Goal: Transaction & Acquisition: Purchase product/service

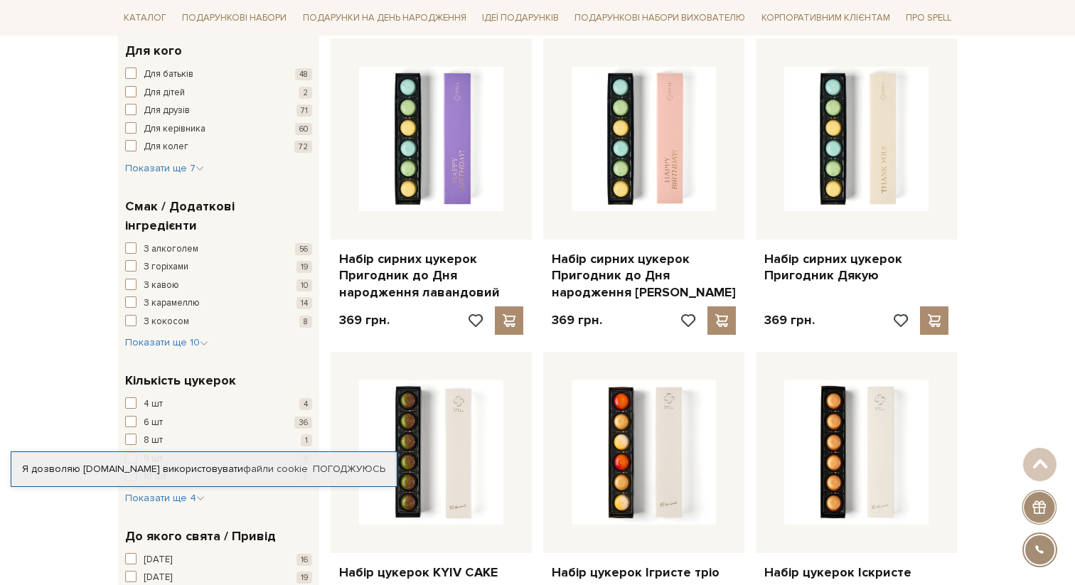
scroll to position [823, 0]
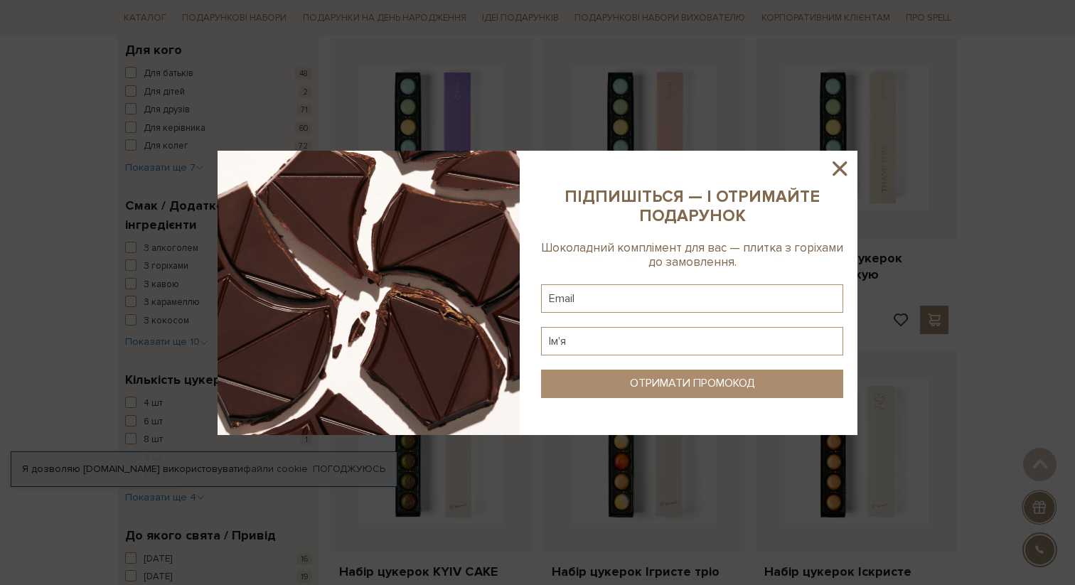
click at [836, 171] on icon at bounding box center [840, 168] width 14 height 14
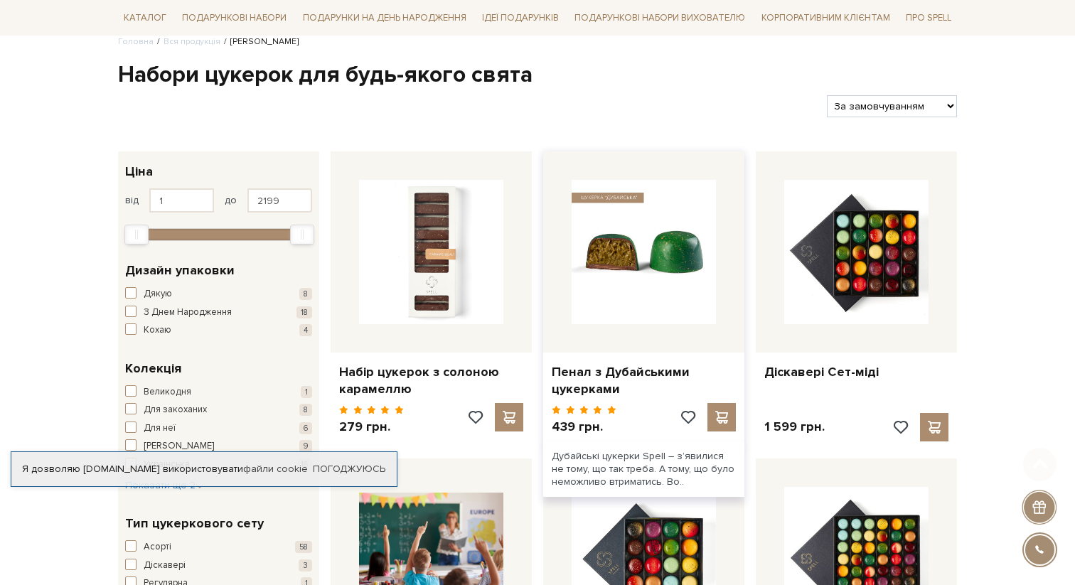
scroll to position [123, 0]
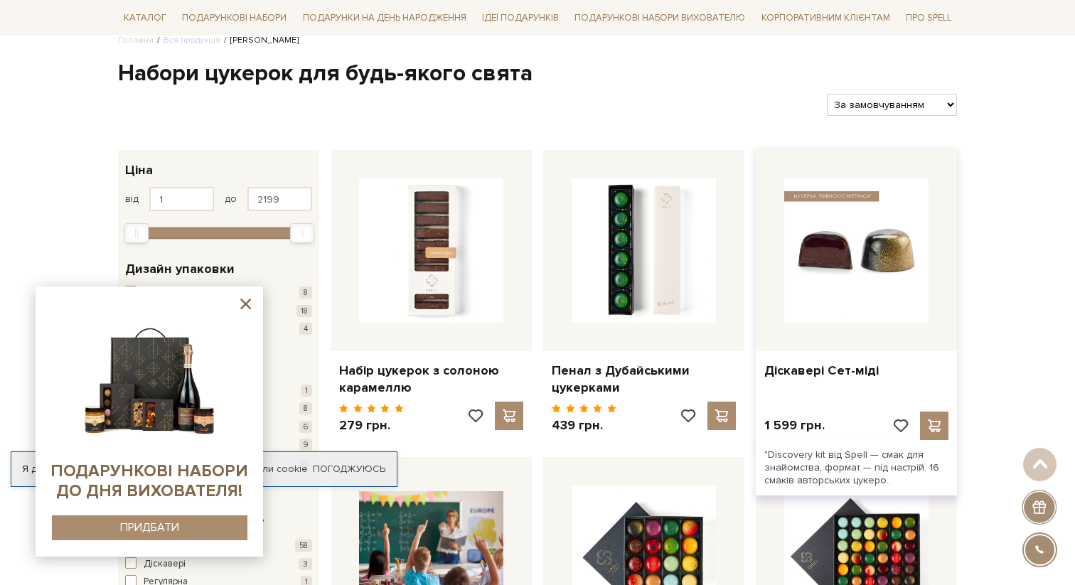
click at [909, 260] on img at bounding box center [856, 251] width 144 height 144
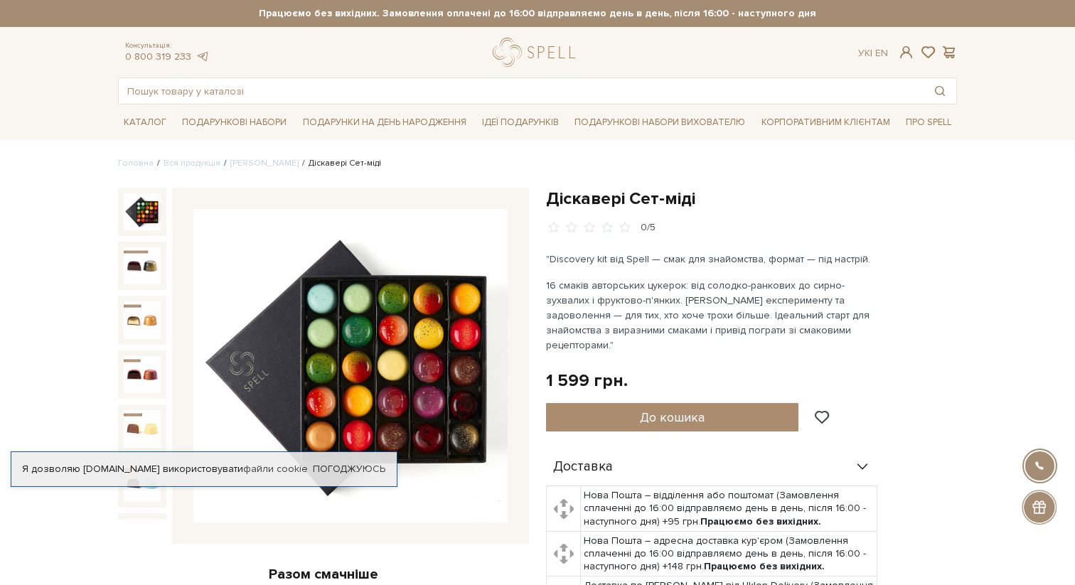
scroll to position [64, 0]
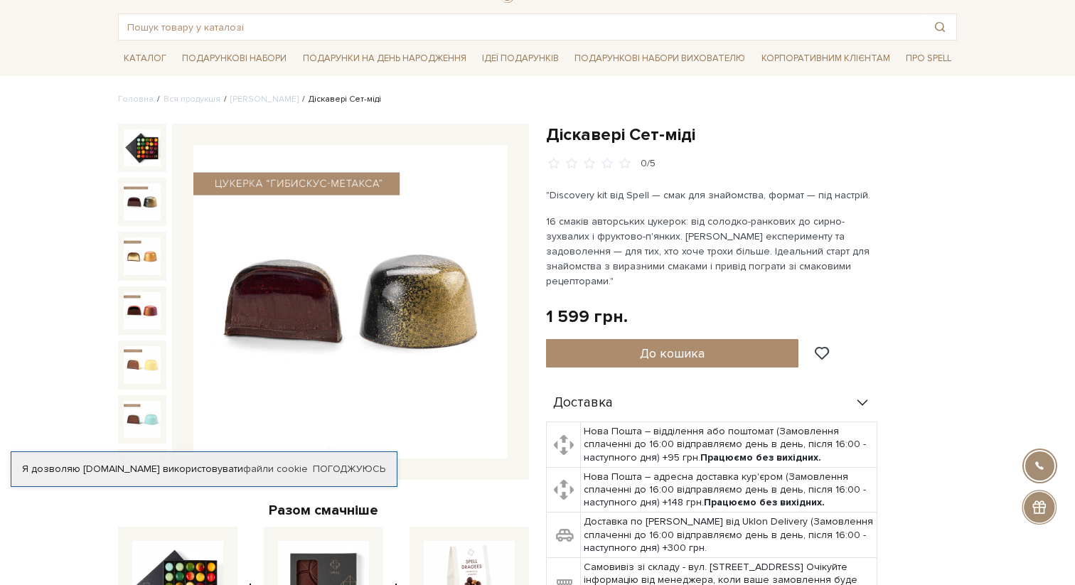
click at [145, 206] on img at bounding box center [142, 201] width 37 height 37
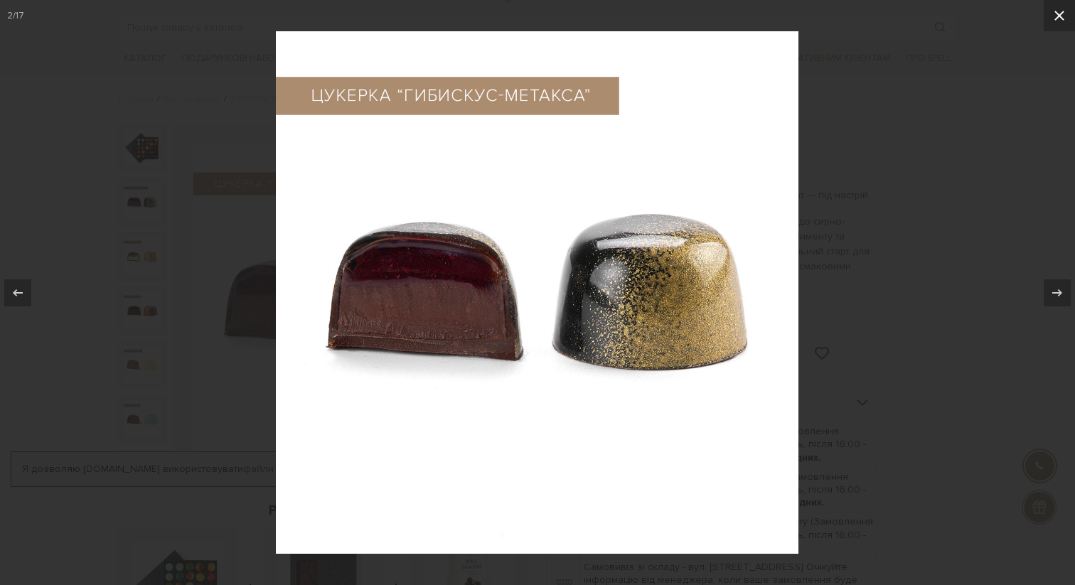
click at [1062, 18] on icon at bounding box center [1060, 16] width 10 height 10
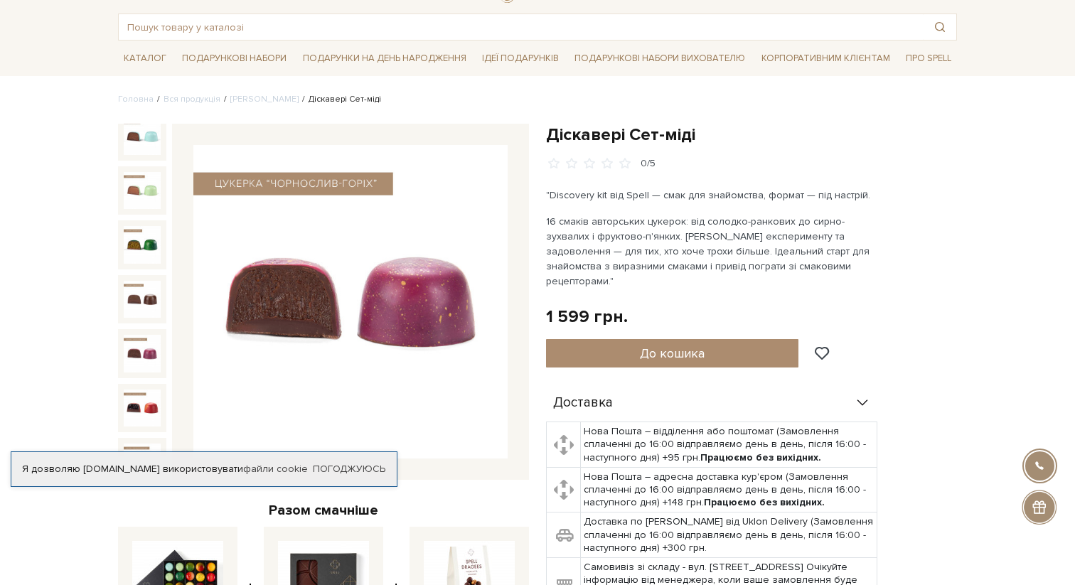
scroll to position [592, 0]
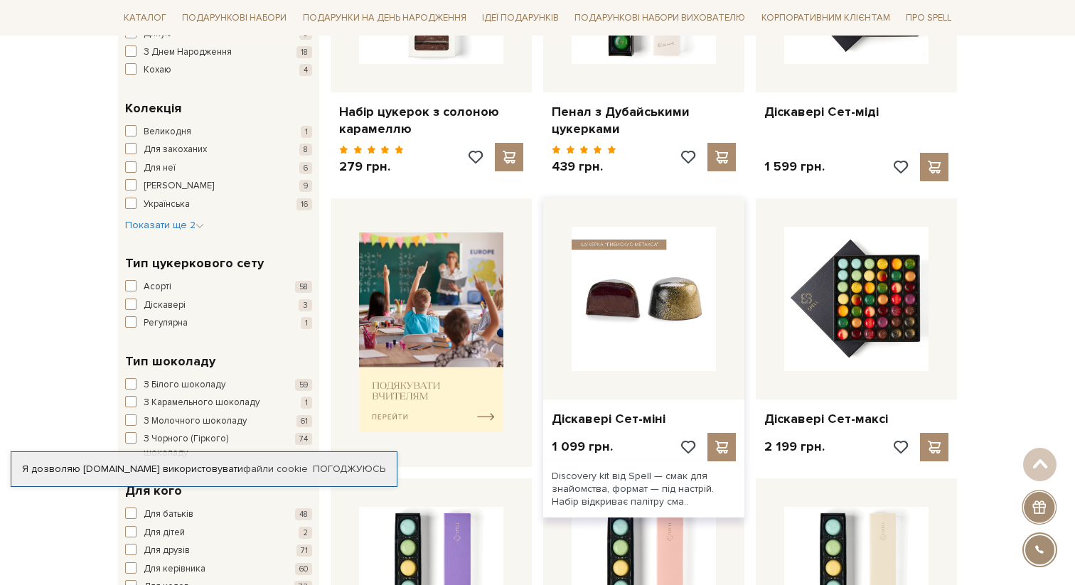
scroll to position [387, 0]
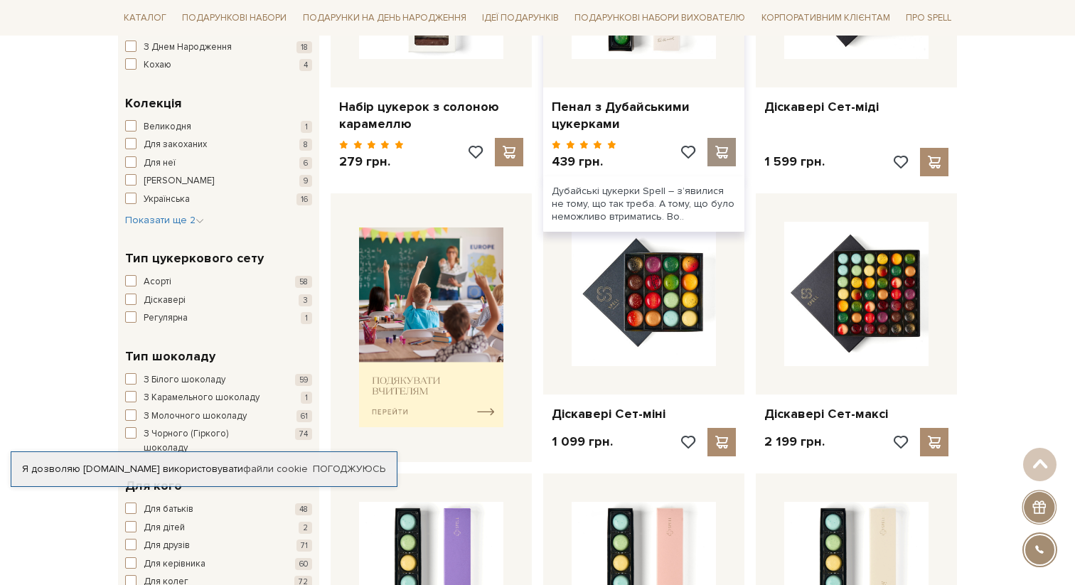
click at [727, 149] on span at bounding box center [722, 152] width 18 height 13
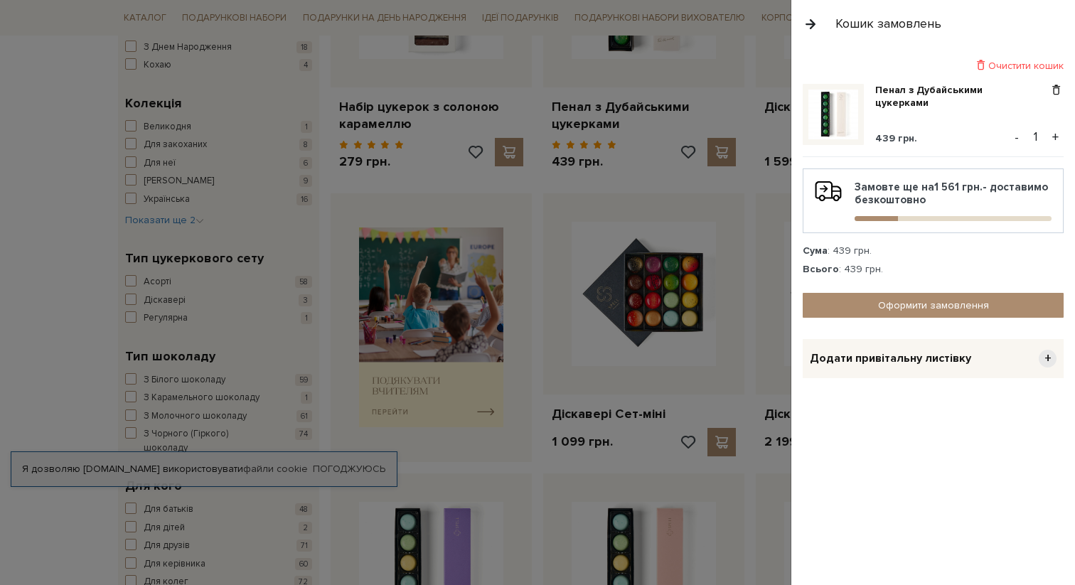
click at [807, 26] on button "button" at bounding box center [811, 23] width 16 height 25
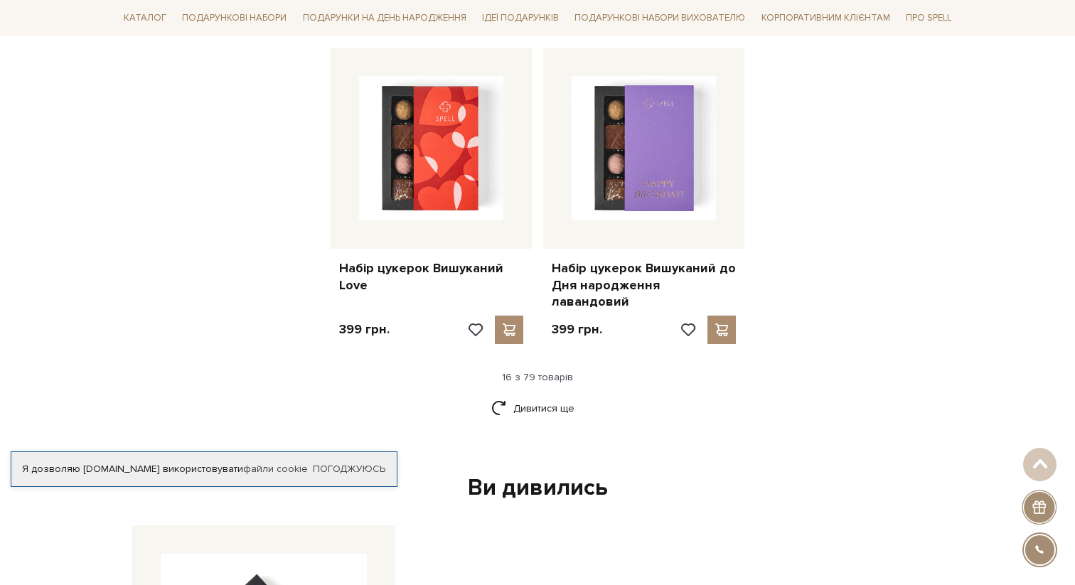
scroll to position [1774, 0]
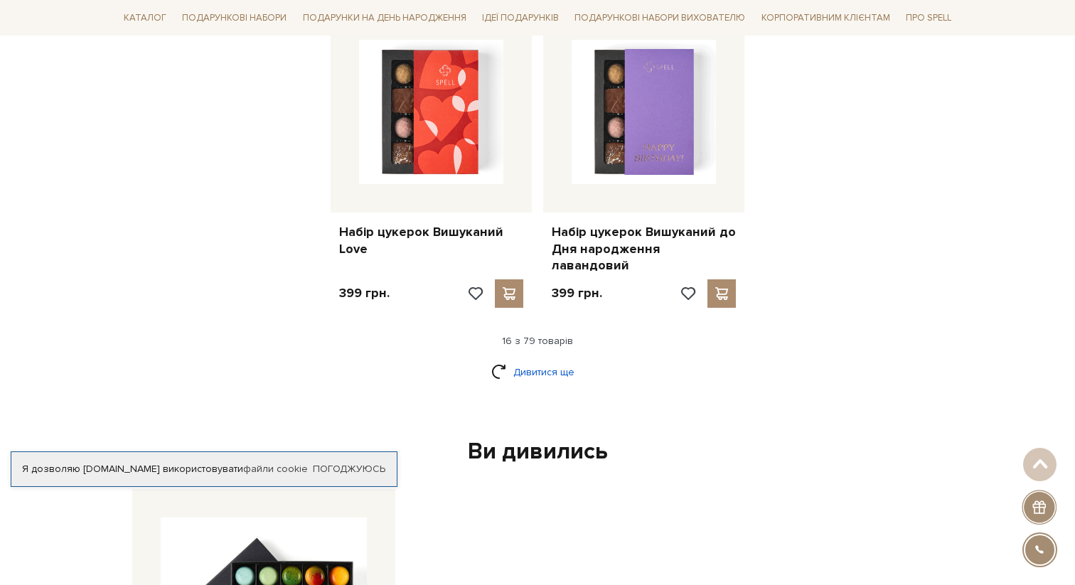
click at [526, 360] on link "Дивитися ще" at bounding box center [537, 372] width 92 height 25
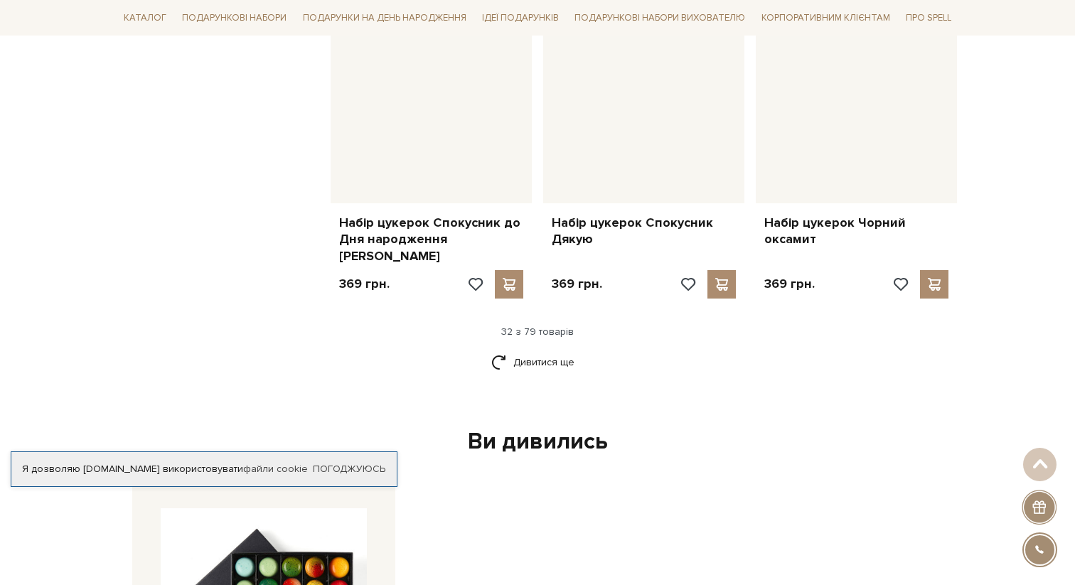
scroll to position [3339, 0]
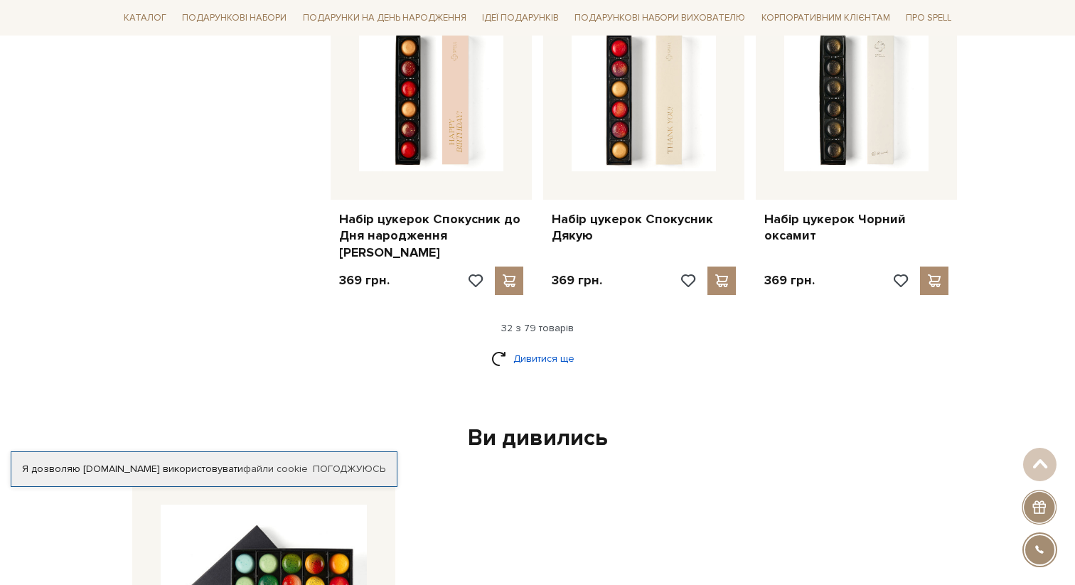
click at [540, 346] on link "Дивитися ще" at bounding box center [537, 358] width 92 height 25
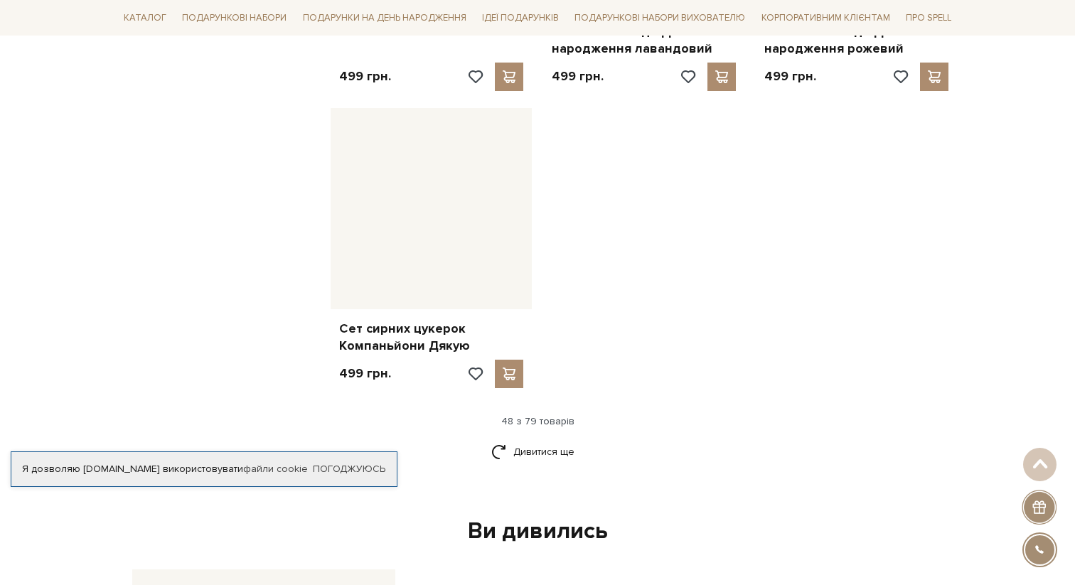
scroll to position [5109, 0]
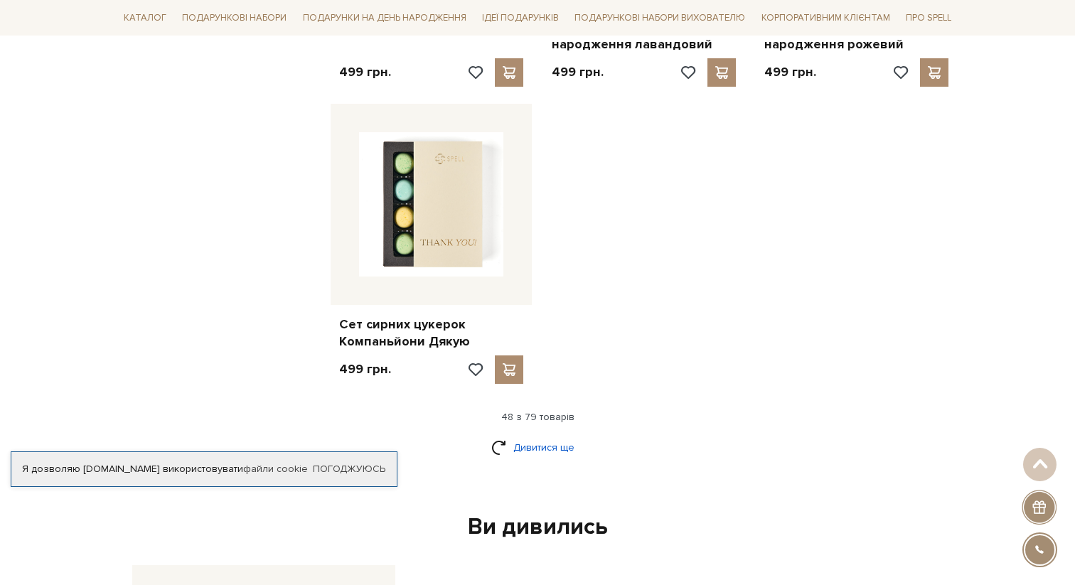
click at [518, 435] on link "Дивитися ще" at bounding box center [537, 447] width 92 height 25
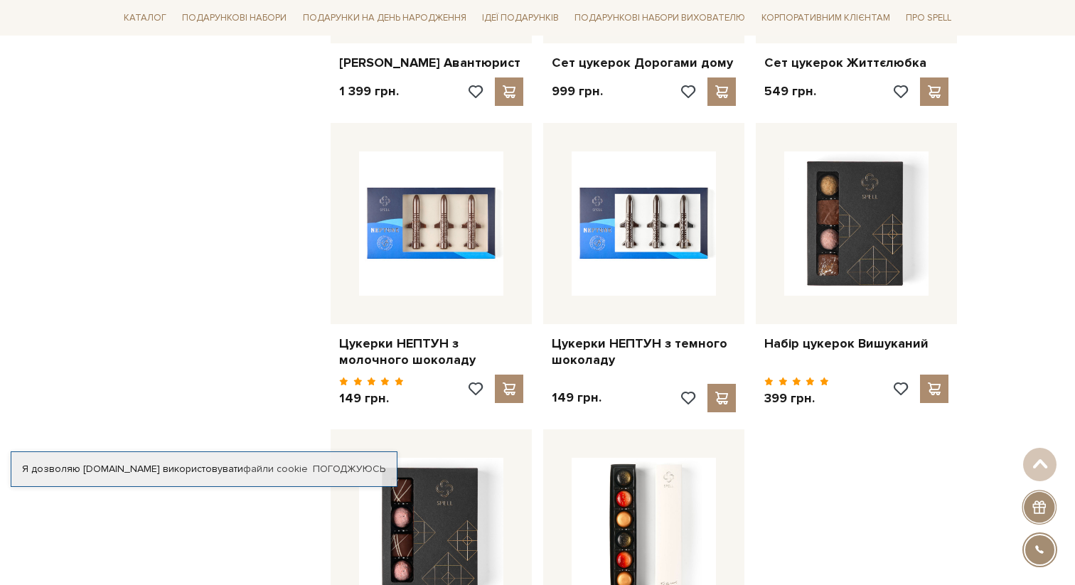
scroll to position [6363, 0]
